Goal: Task Accomplishment & Management: Manage account settings

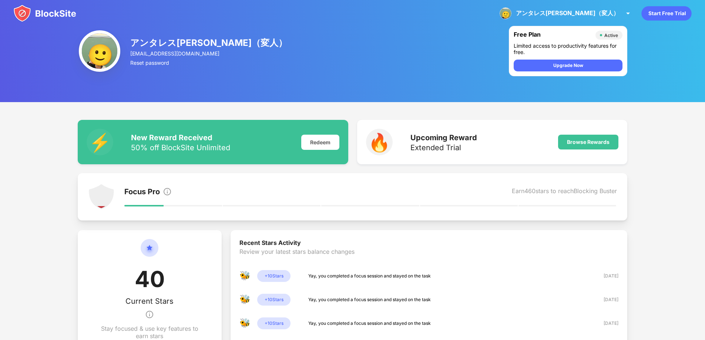
drag, startPoint x: 460, startPoint y: 147, endPoint x: 422, endPoint y: 147, distance: 37.7
click at [422, 147] on div "Extended Trial" at bounding box center [443, 147] width 67 height 7
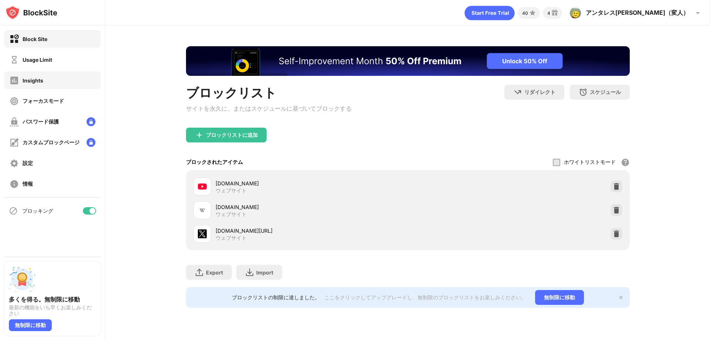
click at [74, 76] on div "Insights" at bounding box center [52, 80] width 96 height 18
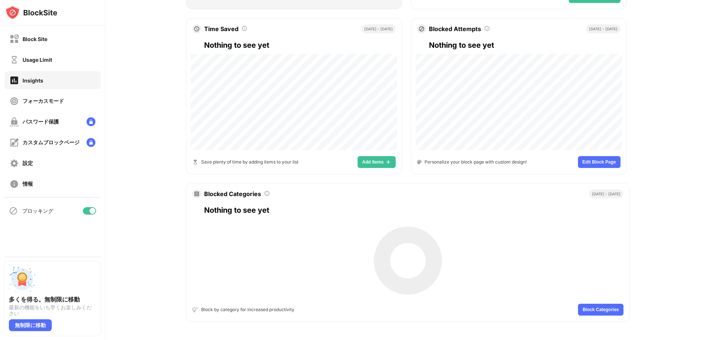
scroll to position [289, 0]
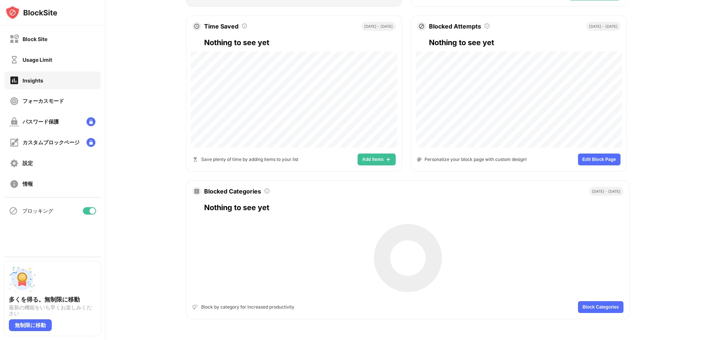
click at [373, 154] on button "Add Items" at bounding box center [377, 160] width 38 height 12
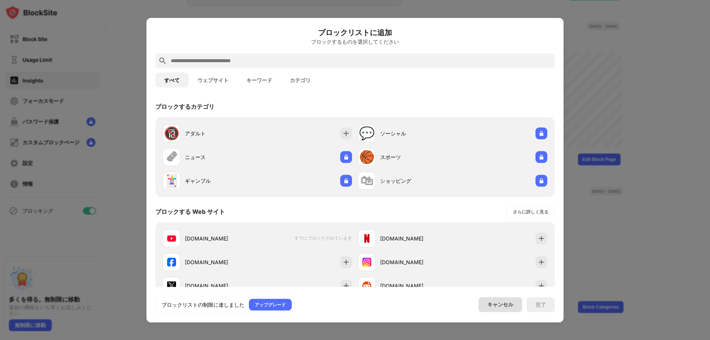
click at [518, 311] on div "キャンセル" at bounding box center [501, 304] width 44 height 15
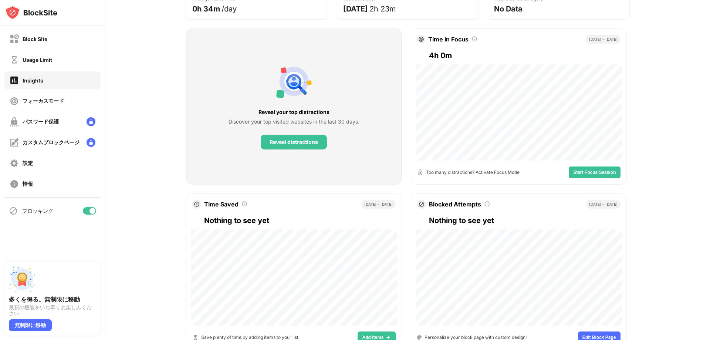
scroll to position [92, 0]
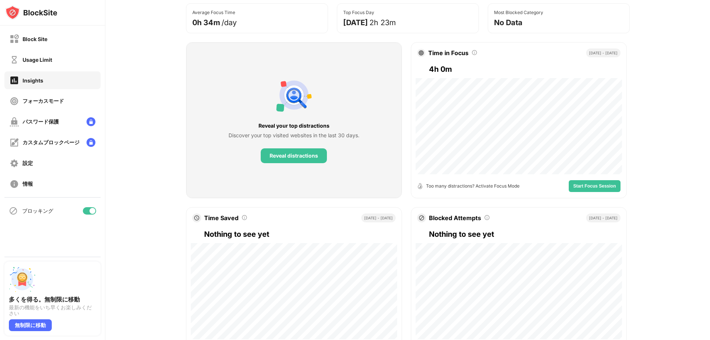
click at [49, 48] on div "Block Site Usage Limit Insights フォーカスモード パスワード保護 カスタムブロックページ 設定 情報" at bounding box center [52, 112] width 105 height 172
click at [52, 43] on div "Block Site" at bounding box center [52, 39] width 96 height 18
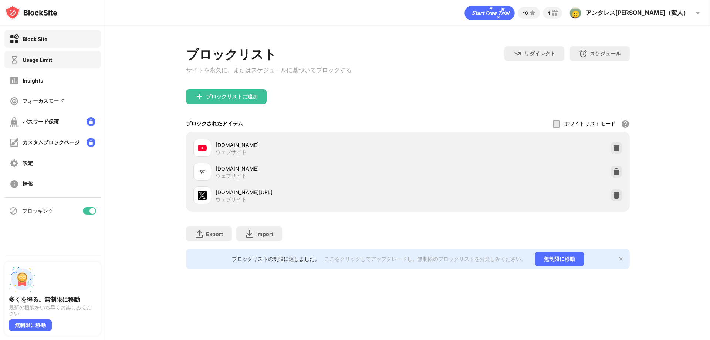
click at [50, 64] on div "Usage Limit" at bounding box center [31, 59] width 43 height 9
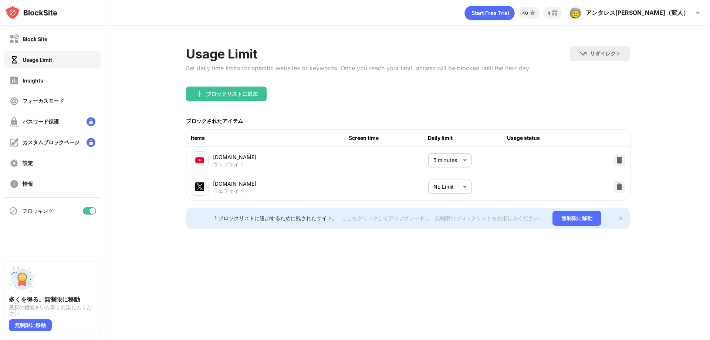
click at [432, 193] on body "Block Site Usage Limit Insights フォーカスモード パスワード保護 カスタムブロックページ 設定 情報 ブロッキング 多くを得る…" at bounding box center [355, 170] width 710 height 340
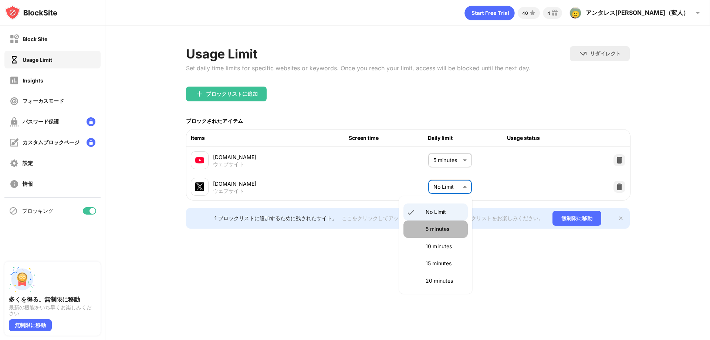
click at [442, 233] on li "5 minutes" at bounding box center [436, 228] width 64 height 17
type input "*"
click at [617, 185] on img at bounding box center [619, 186] width 7 height 7
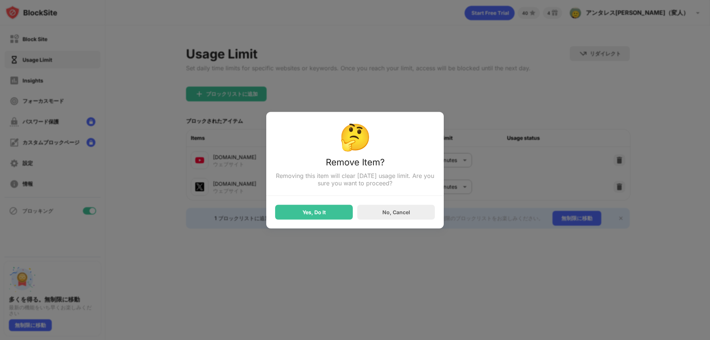
click at [337, 222] on div "🤔 Remove Item? Removing this item will clear today’s usage limit. Are you sure …" at bounding box center [355, 170] width 178 height 117
click at [342, 213] on div "Yes, Do It" at bounding box center [314, 212] width 78 height 15
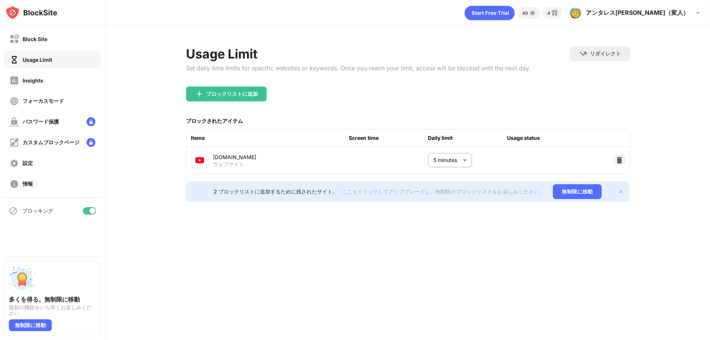
click at [241, 80] on div "Usage Limit Set daily time limits for specific websites or keywords. Once you r…" at bounding box center [358, 66] width 345 height 40
click at [240, 91] on div "ブロックリストに追加" at bounding box center [232, 94] width 52 height 6
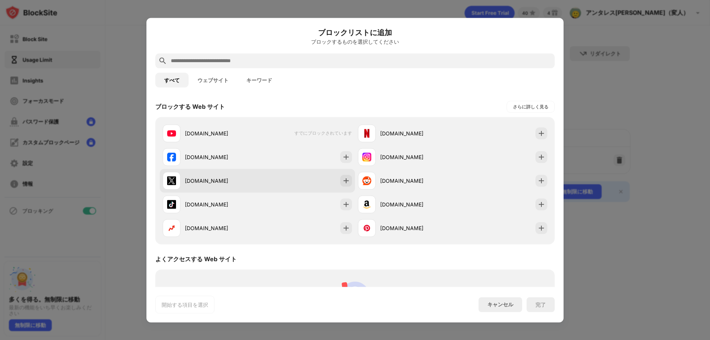
click at [245, 185] on div "x.com" at bounding box center [210, 181] width 95 height 18
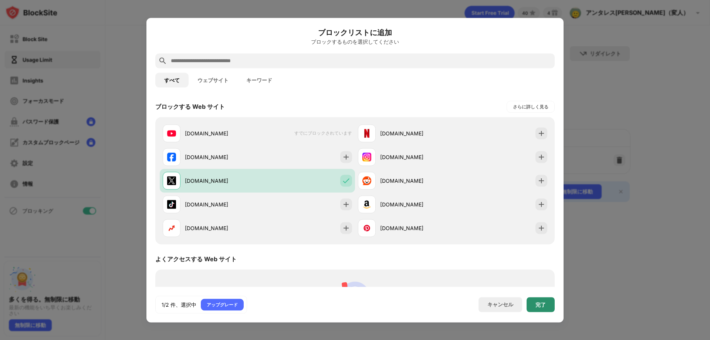
click at [537, 307] on div "完了" at bounding box center [541, 305] width 10 height 6
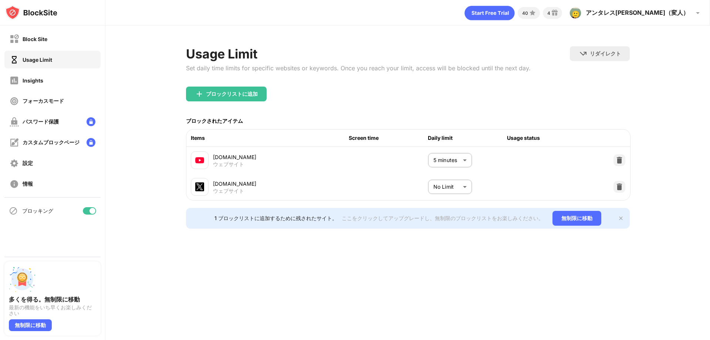
click at [446, 181] on body "Block Site Usage Limit Insights フォーカスモード パスワード保護 カスタムブロックページ 設定 情報 ブロッキング 多くを得る…" at bounding box center [355, 170] width 710 height 340
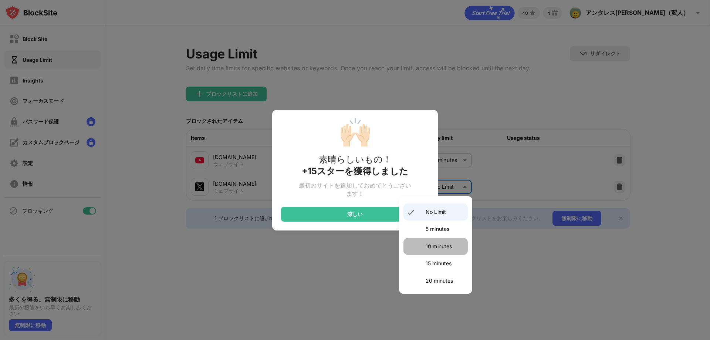
click at [442, 239] on li "10 minutes" at bounding box center [436, 246] width 64 height 17
type input "**"
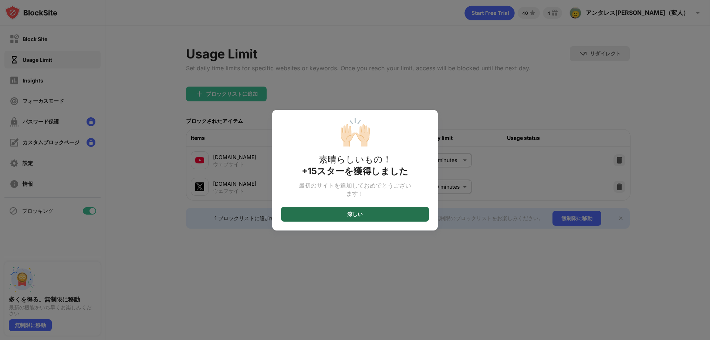
click at [415, 214] on div "涼しい" at bounding box center [355, 214] width 148 height 15
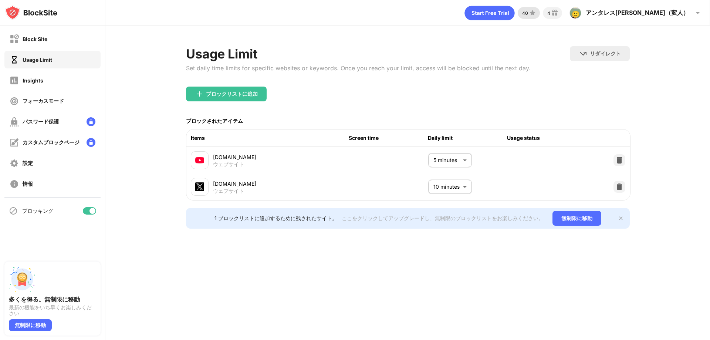
click at [528, 15] on div "40" at bounding box center [525, 13] width 6 height 6
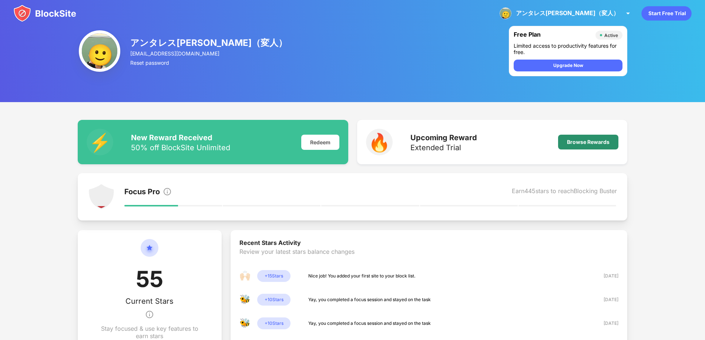
click at [587, 140] on div "Browse Rewards" at bounding box center [588, 142] width 43 height 6
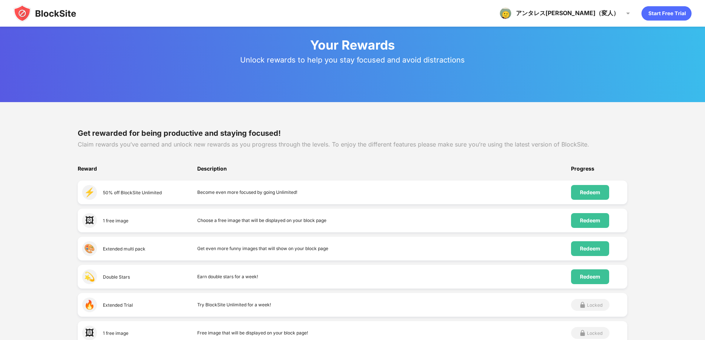
scroll to position [99, 0]
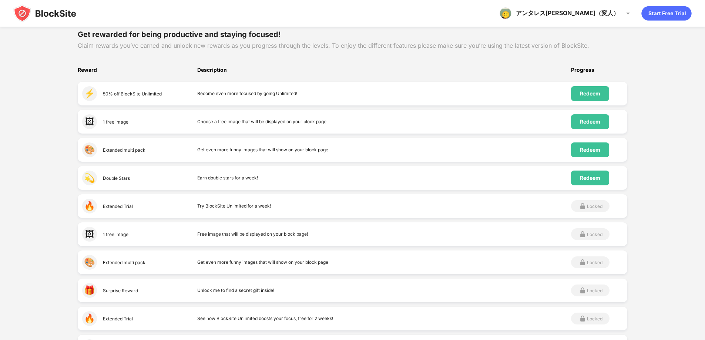
click at [384, 25] on div "アンタレス[PERSON_NAME]（変人） アンタレス[PERSON_NAME]（変人） View Account Insights Premium Rew…" at bounding box center [352, 13] width 705 height 27
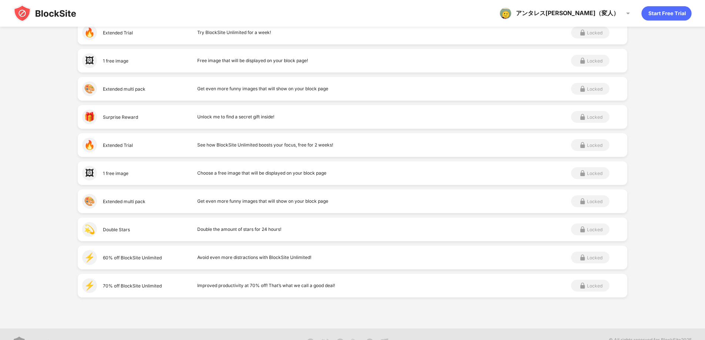
scroll to position [288, 0]
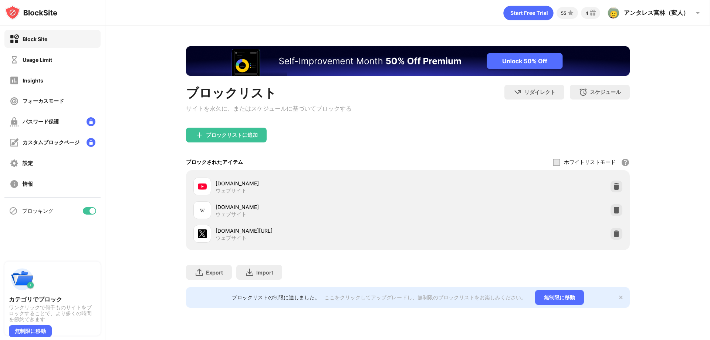
click at [44, 85] on div "Insights" at bounding box center [52, 80] width 96 height 18
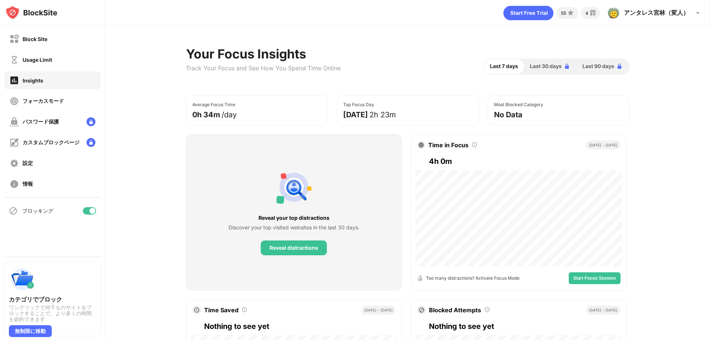
scroll to position [289, 0]
